Goal: Communication & Community: Participate in discussion

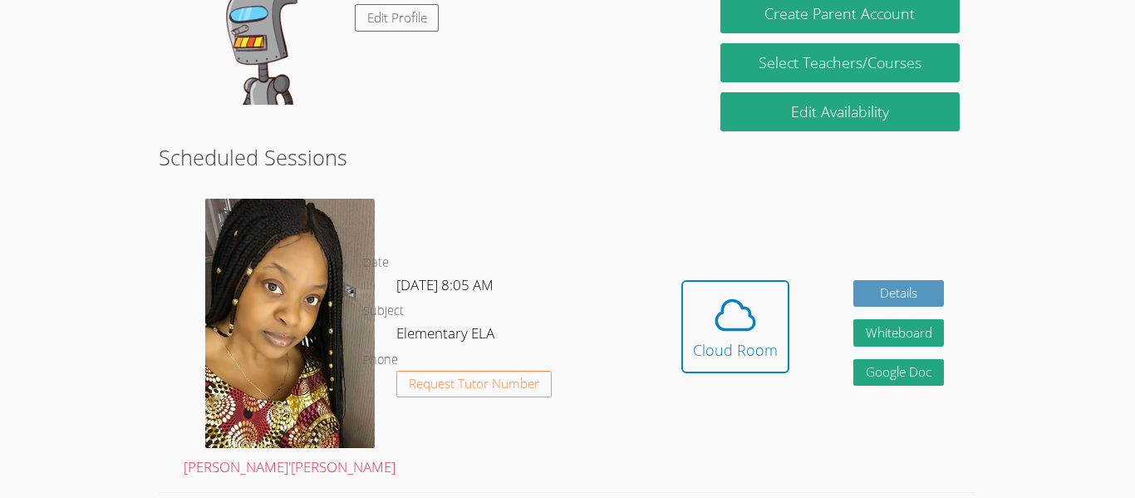
scroll to position [222, 0]
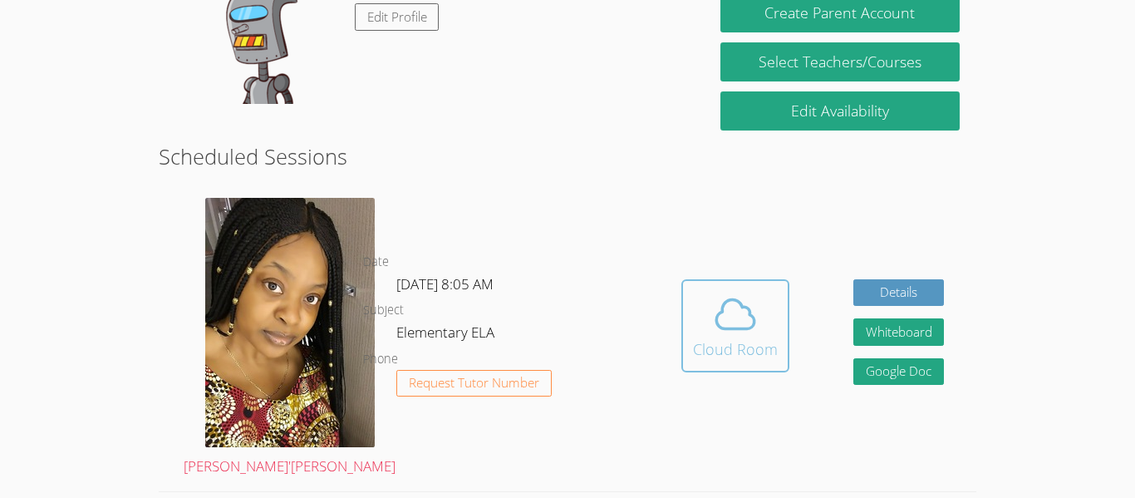
click at [736, 304] on icon at bounding box center [735, 314] width 47 height 47
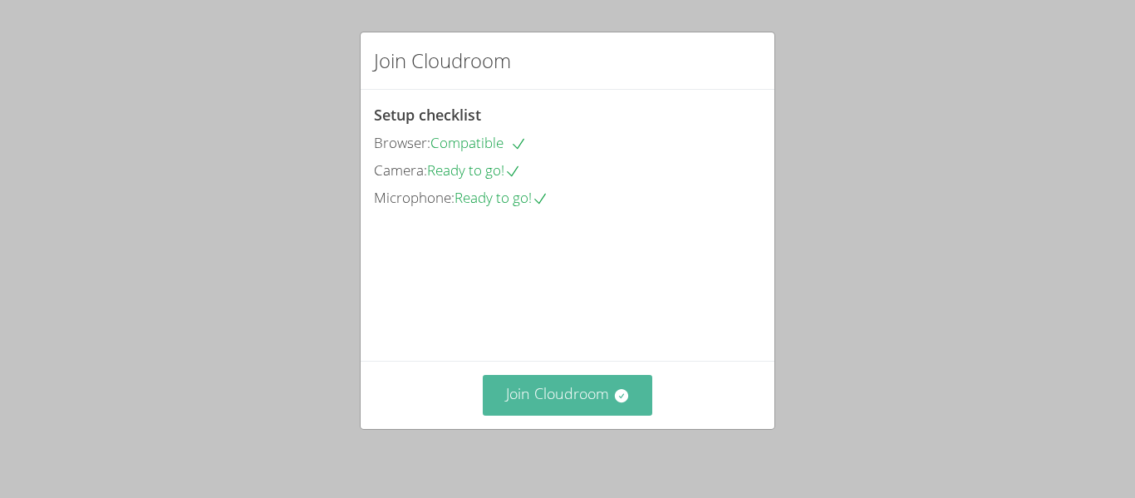
click at [558, 396] on button "Join Cloudroom" at bounding box center [568, 395] width 170 height 41
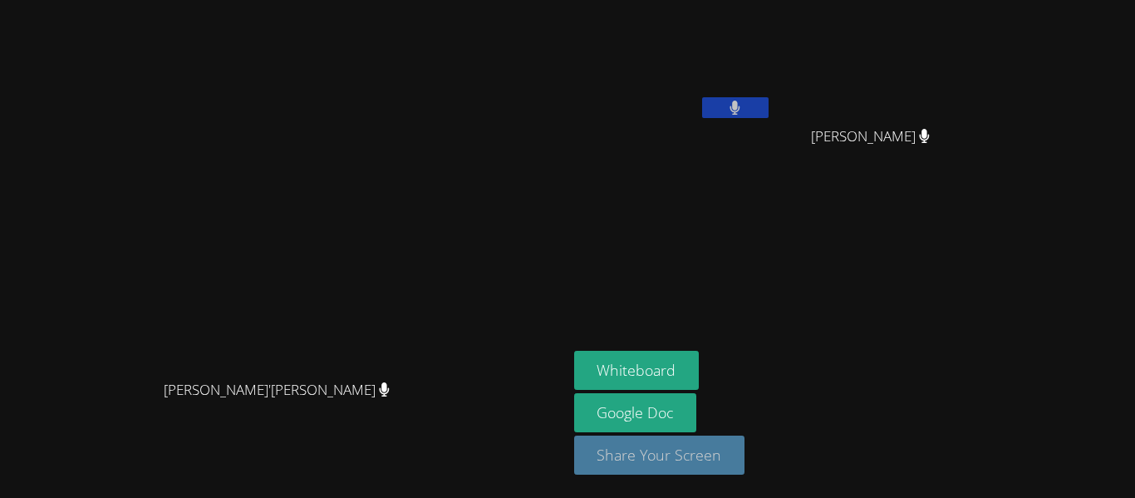
click at [745, 450] on button "Share Your Screen" at bounding box center [659, 454] width 171 height 39
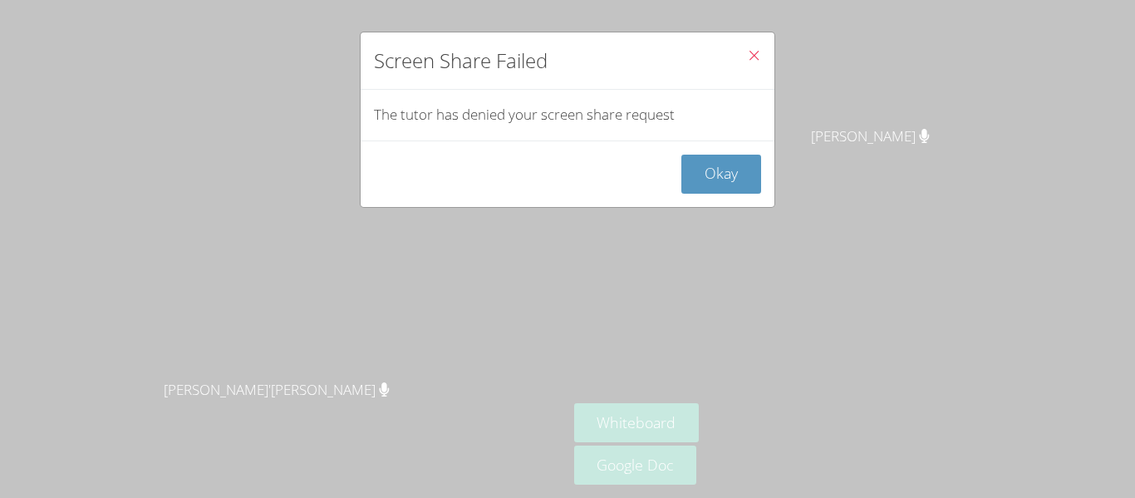
click at [788, 450] on div "Screen Share Failed The tutor has denied your screen share request Okay" at bounding box center [567, 249] width 1135 height 498
click at [724, 171] on button "Okay" at bounding box center [721, 174] width 80 height 39
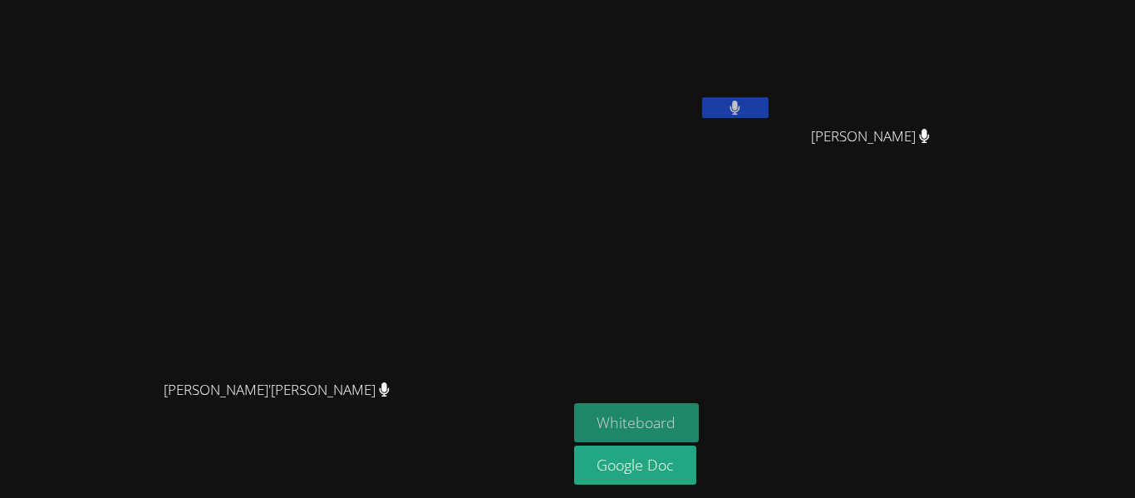
click at [700, 422] on button "Whiteboard" at bounding box center [636, 422] width 125 height 39
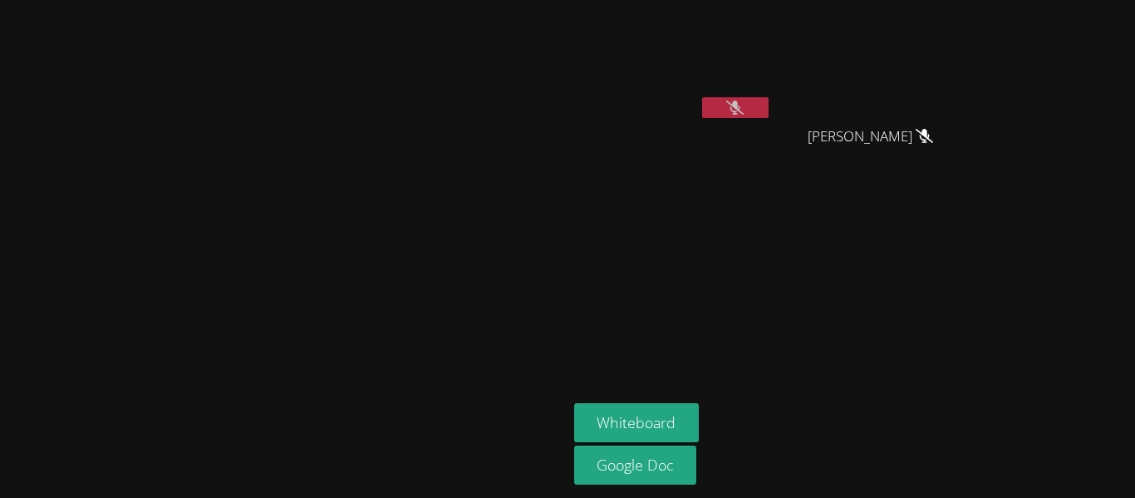
click at [769, 97] on button at bounding box center [735, 107] width 66 height 21
click at [744, 106] on icon at bounding box center [734, 108] width 17 height 14
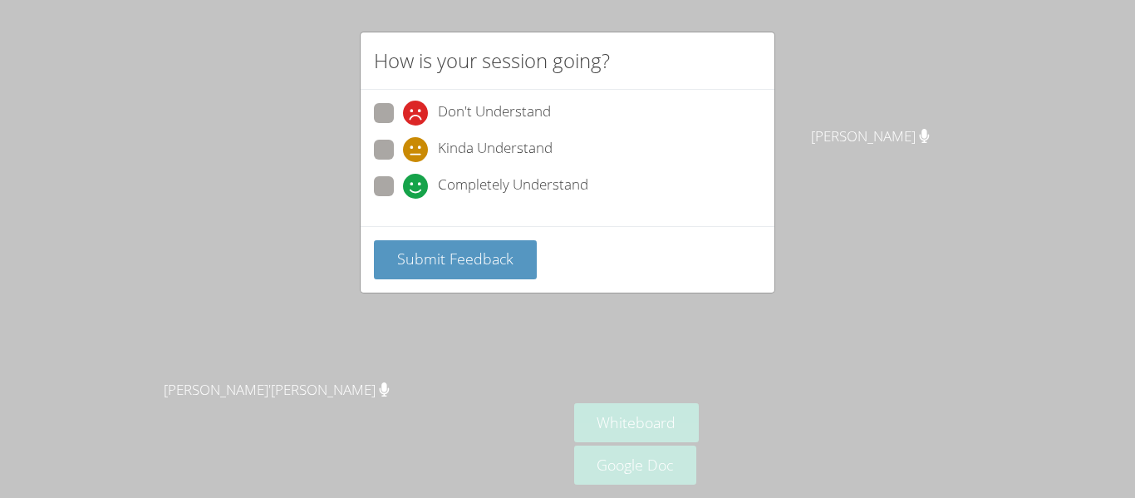
click at [1035, 241] on div "How is your session going? Don't Understand Kinda Understand Completely Underst…" at bounding box center [567, 249] width 1135 height 498
click at [479, 263] on span "Submit Feedback" at bounding box center [455, 258] width 116 height 20
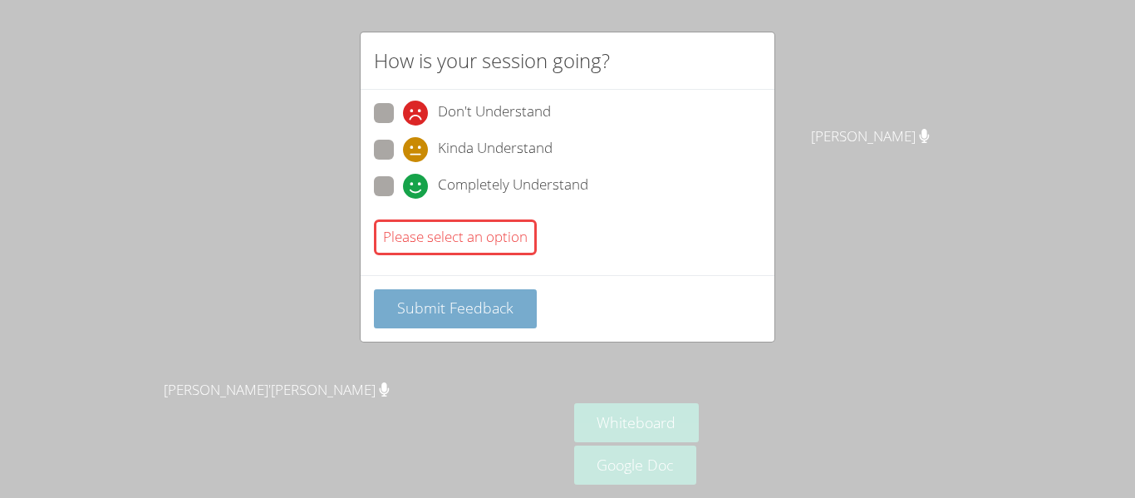
click at [471, 303] on span "Submit Feedback" at bounding box center [455, 307] width 116 height 20
click at [1060, 336] on div "How is your session going? Don't Understand Kinda Understand Completely Underst…" at bounding box center [567, 249] width 1135 height 498
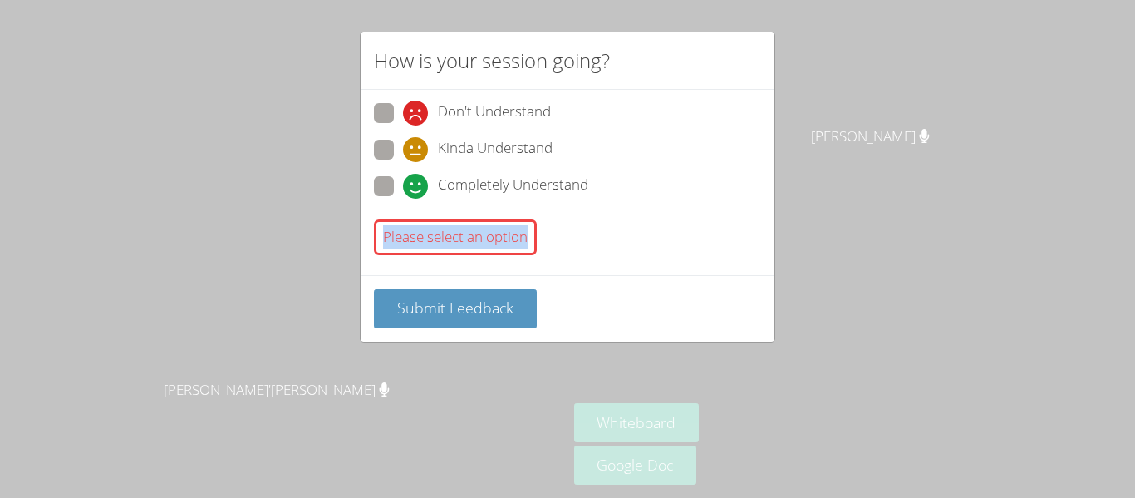
click at [1060, 336] on div "How is your session going? Don't Understand Kinda Understand Completely Underst…" at bounding box center [567, 249] width 1135 height 498
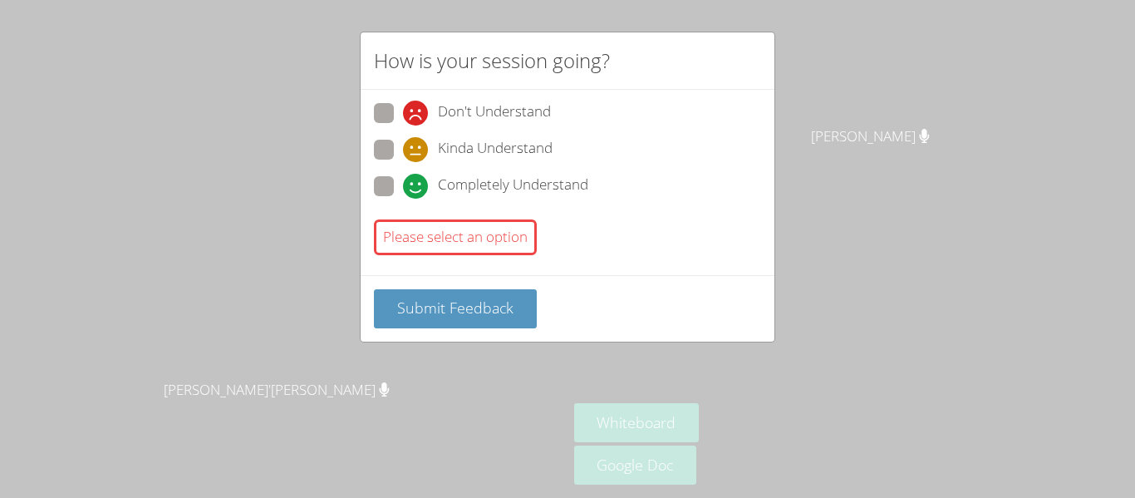
click at [1060, 336] on div "How is your session going? Don't Understand Kinda Understand Completely Underst…" at bounding box center [567, 249] width 1135 height 498
click at [436, 242] on div "Please select an option" at bounding box center [455, 237] width 163 height 36
click at [380, 173] on div "Don't Understand Kinda Understand Completely Understand" at bounding box center [567, 154] width 387 height 103
click at [403, 125] on span at bounding box center [403, 125] width 0 height 0
click at [403, 113] on input "Don't Understand" at bounding box center [410, 110] width 14 height 14
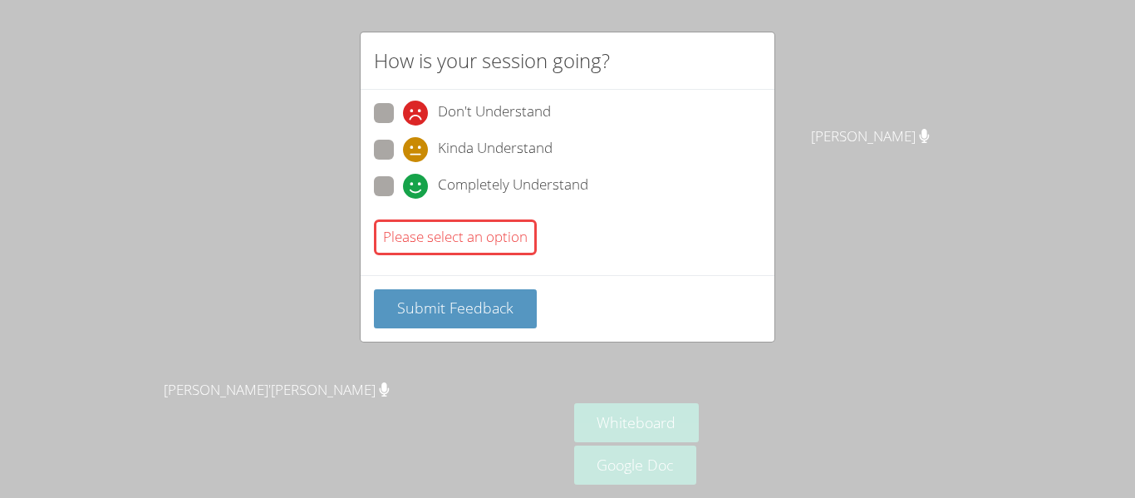
radio input "true"
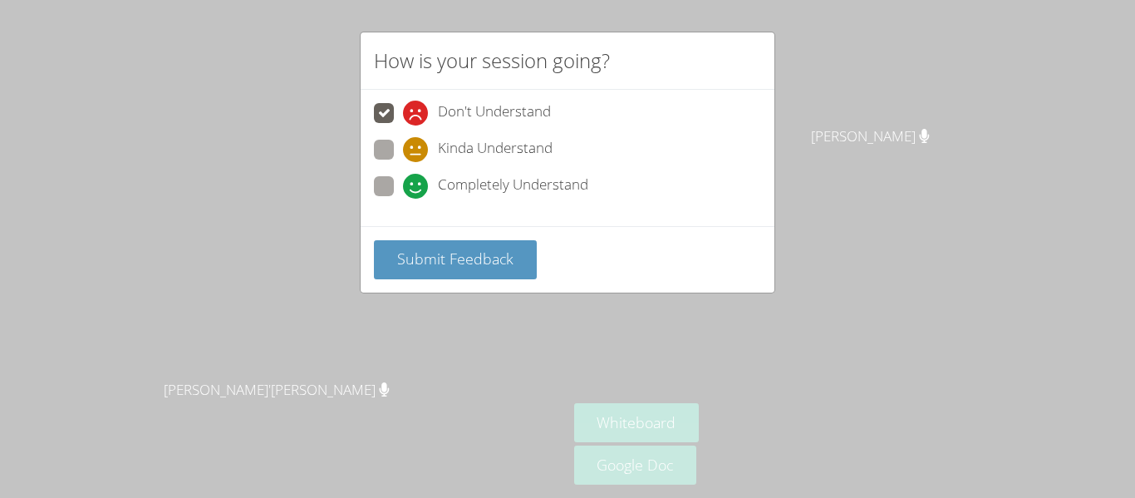
click at [486, 230] on div "Submit Feedback" at bounding box center [568, 259] width 414 height 66
click at [482, 258] on span "Submit Feedback" at bounding box center [455, 258] width 116 height 20
